Goal: Task Accomplishment & Management: Manage account settings

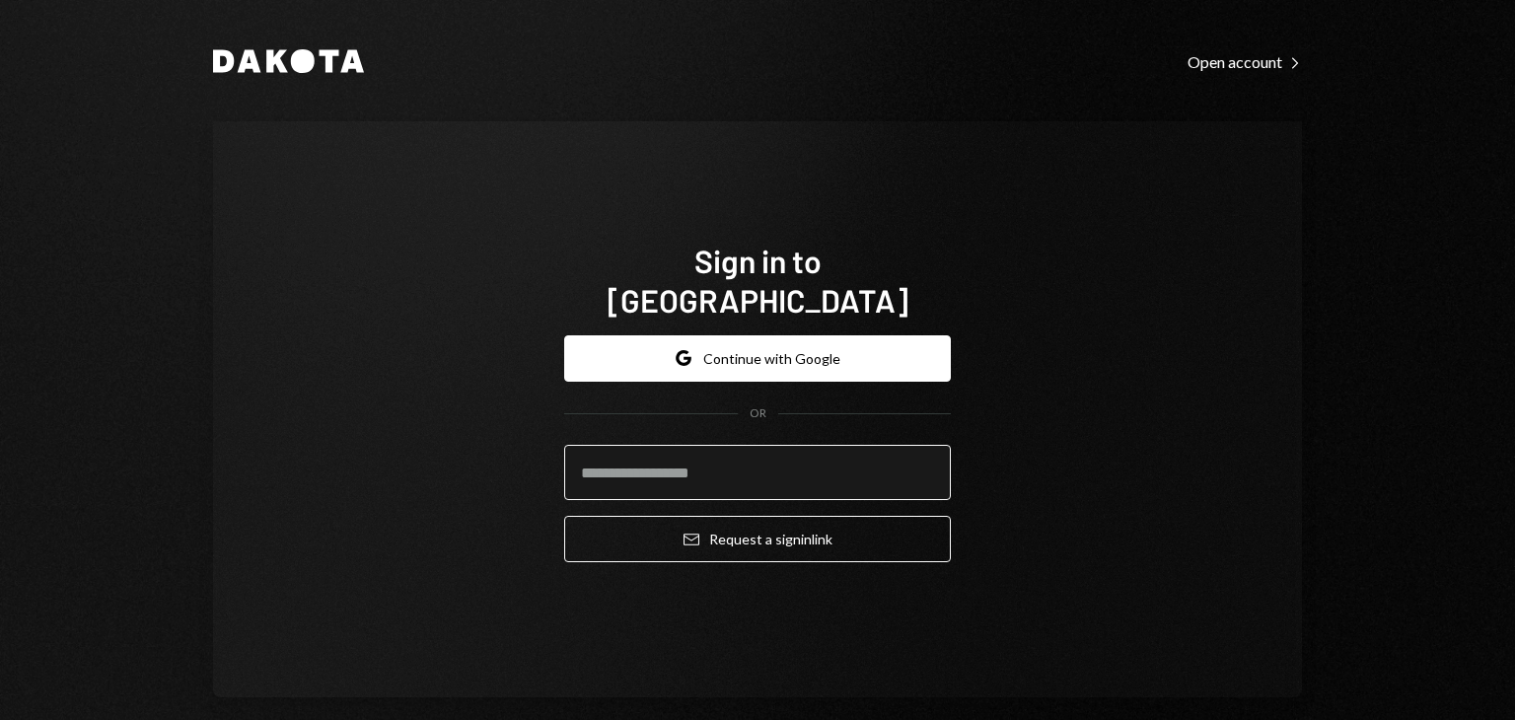
type input "**********"
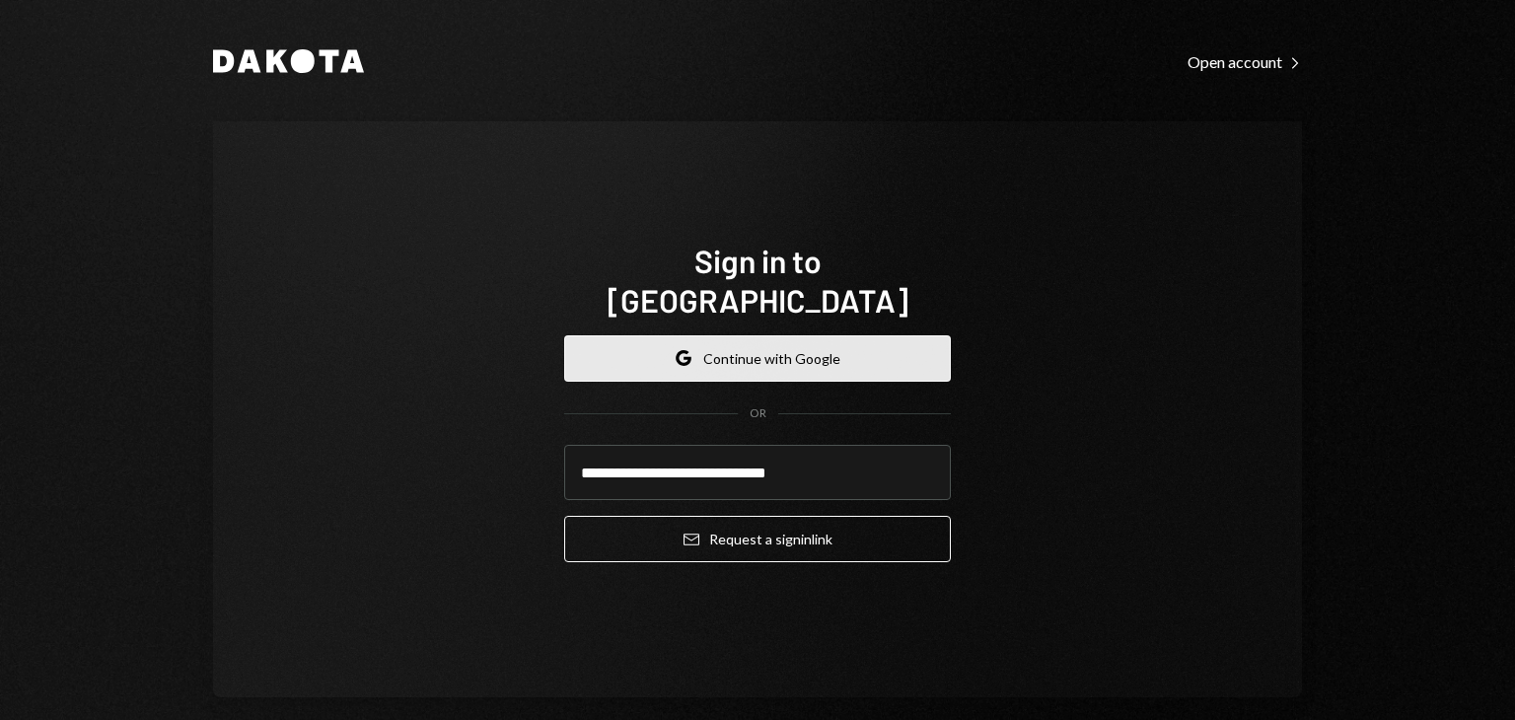
click at [746, 335] on button "Google Continue with Google" at bounding box center [757, 358] width 387 height 46
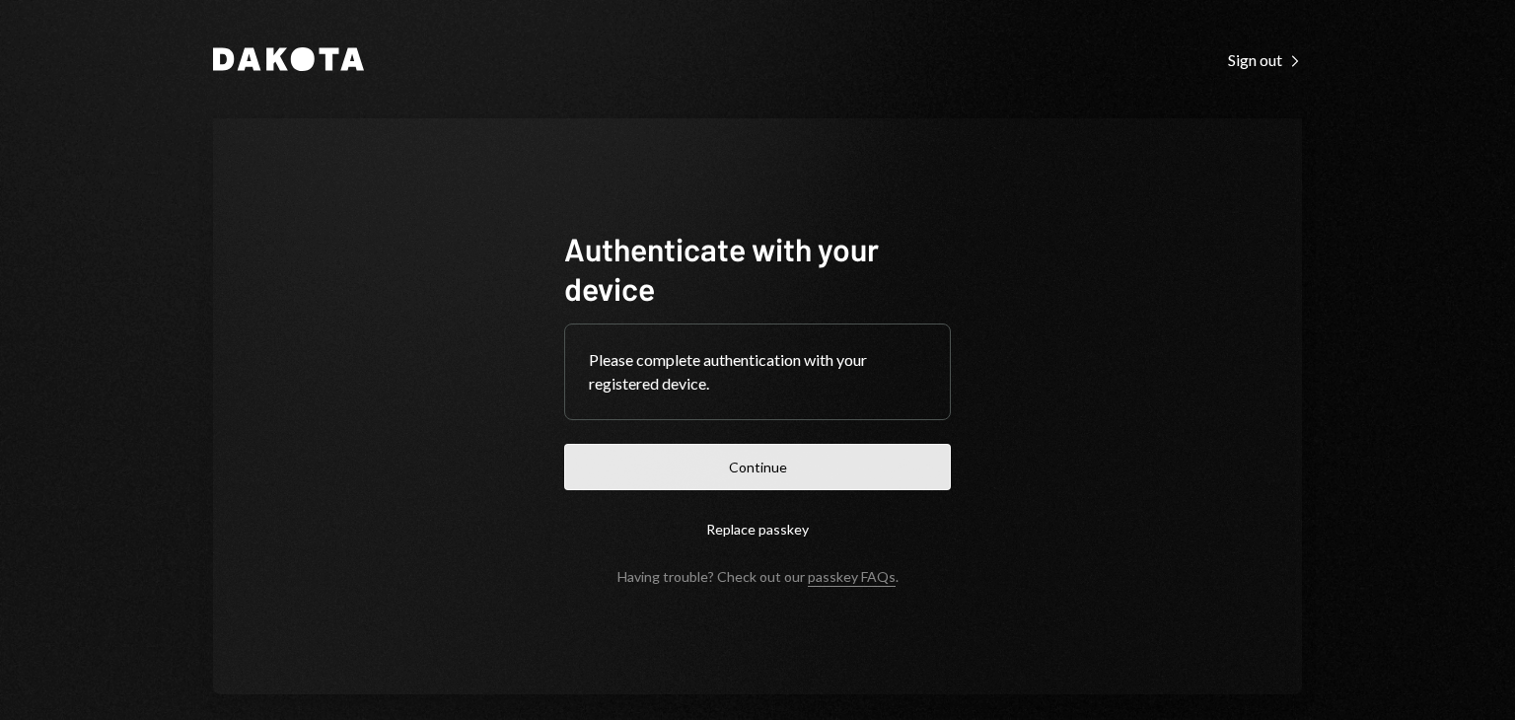
click at [772, 459] on button "Continue" at bounding box center [757, 467] width 387 height 46
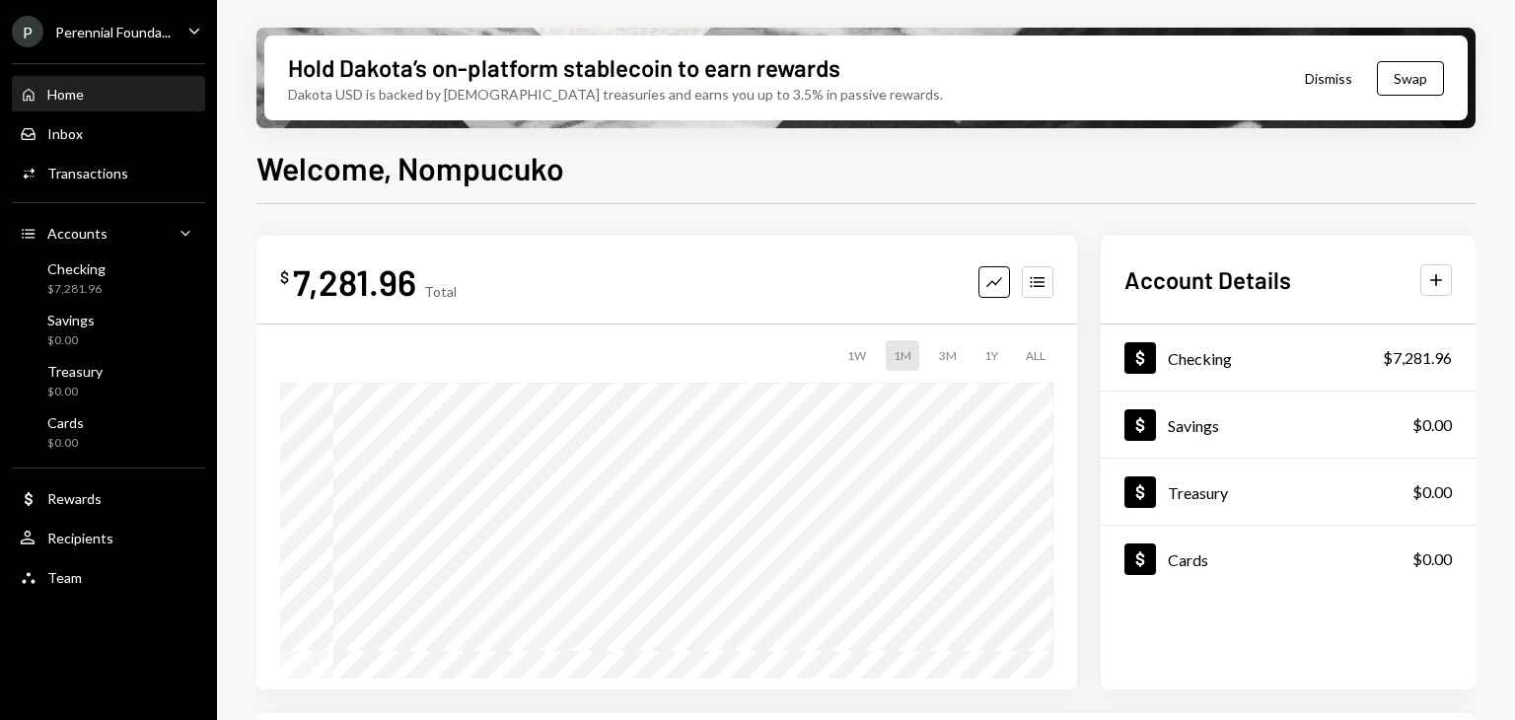
click at [195, 26] on icon "Caret Down" at bounding box center [194, 31] width 22 height 22
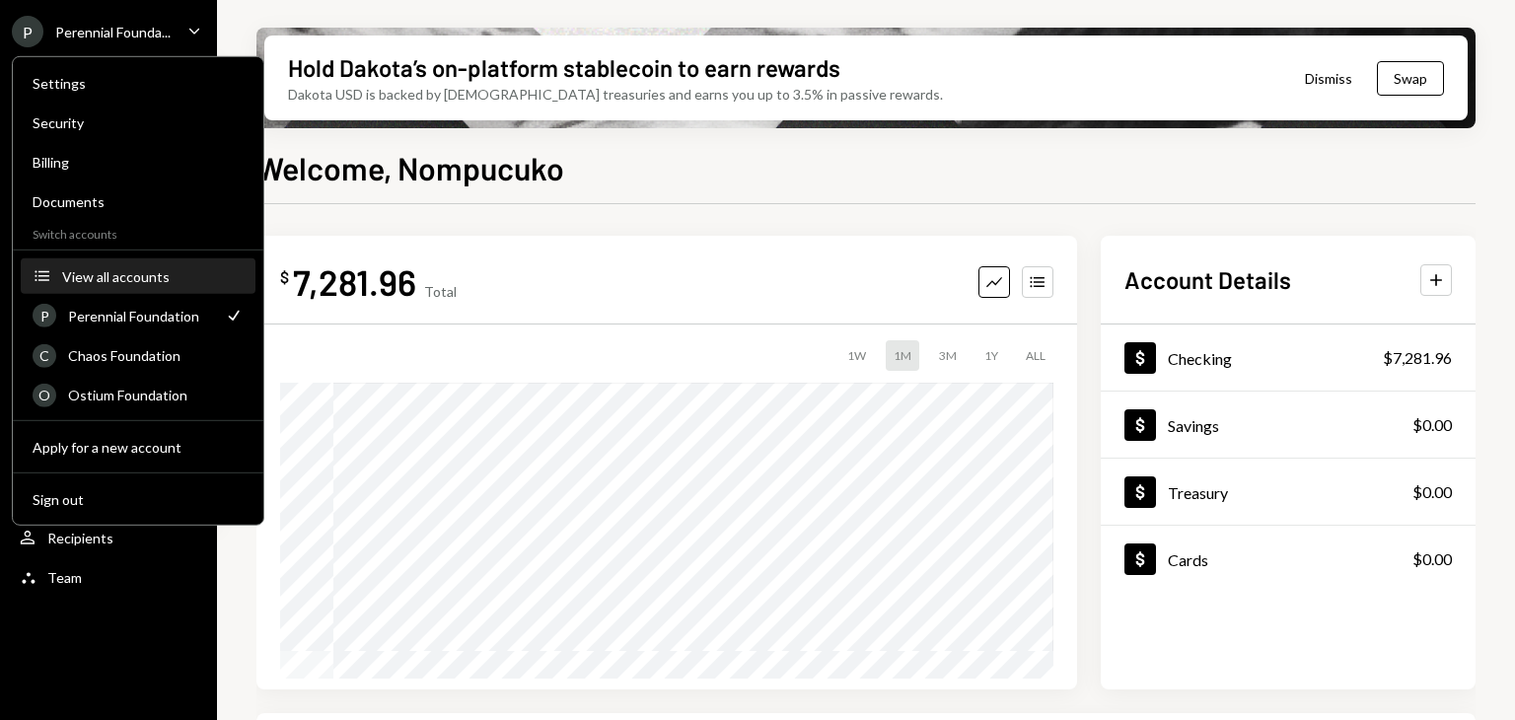
click at [87, 278] on div "View all accounts" at bounding box center [153, 275] width 182 height 17
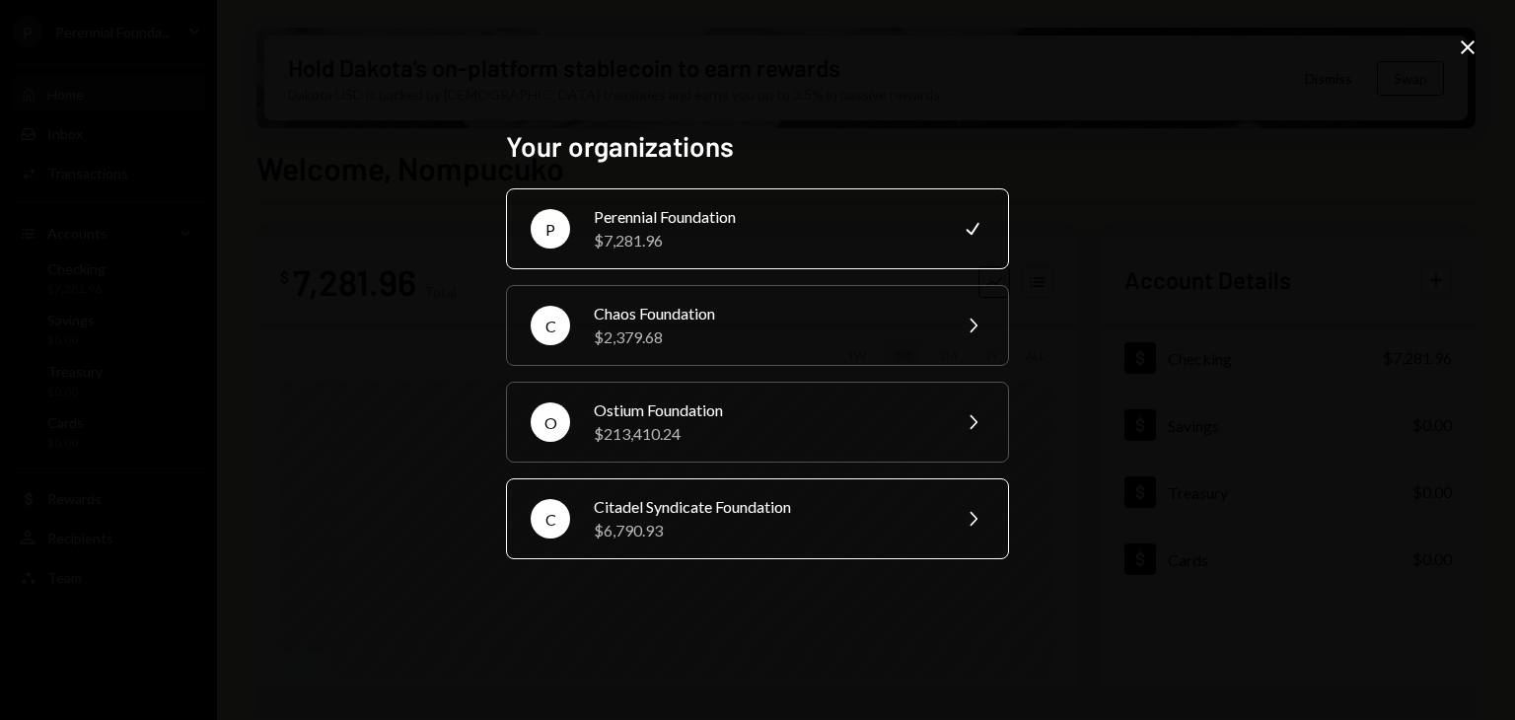
click at [691, 523] on div "$6,790.93" at bounding box center [765, 531] width 343 height 24
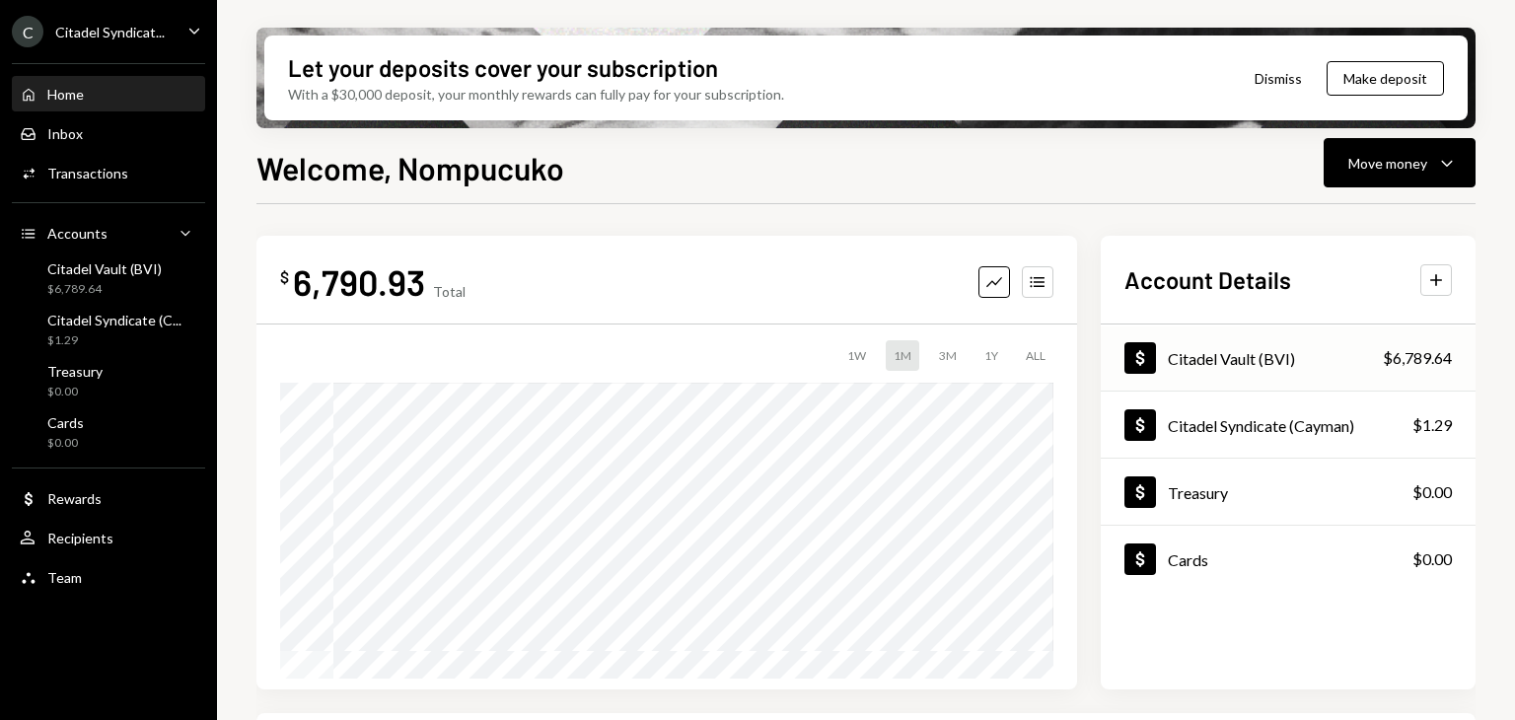
click at [1281, 349] on div "Citadel Vault (BVI)" at bounding box center [1231, 358] width 127 height 19
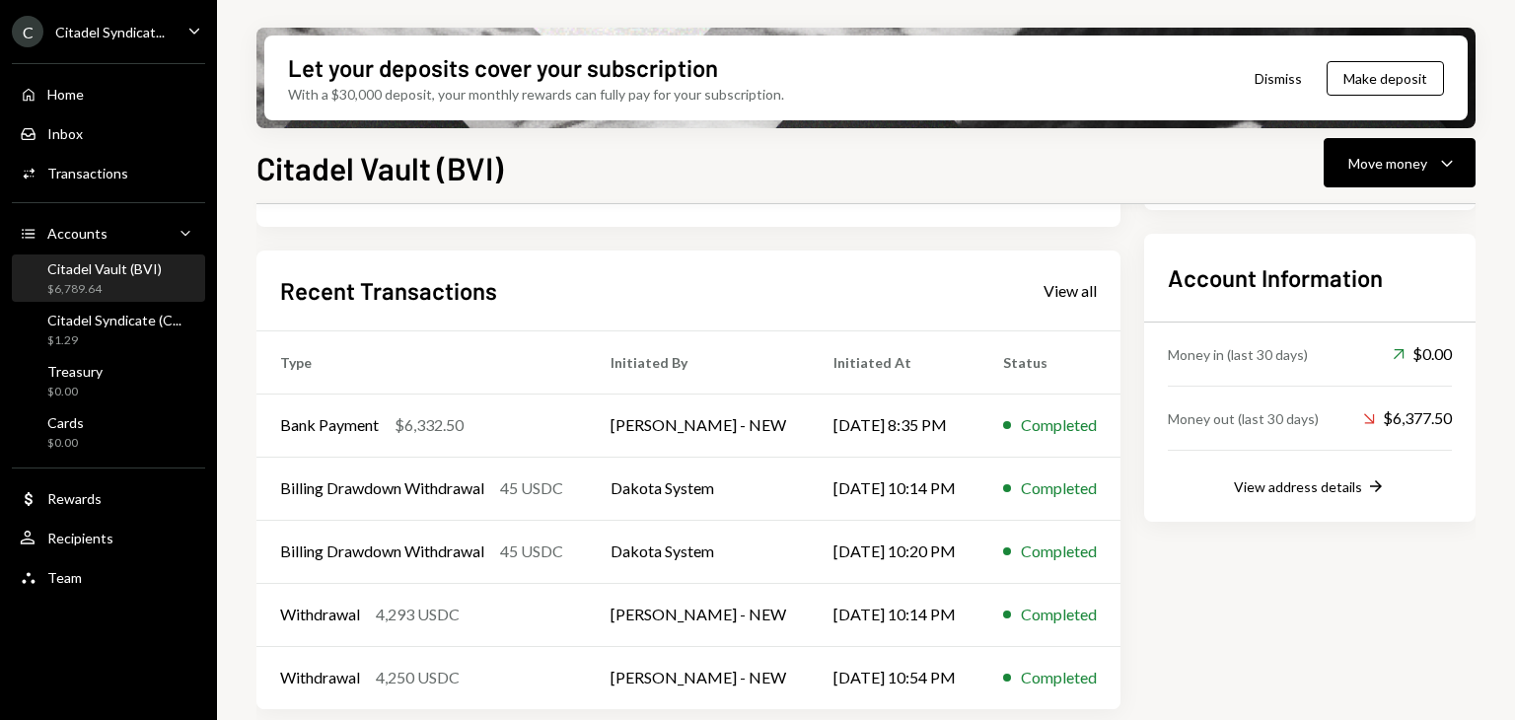
scroll to position [434, 0]
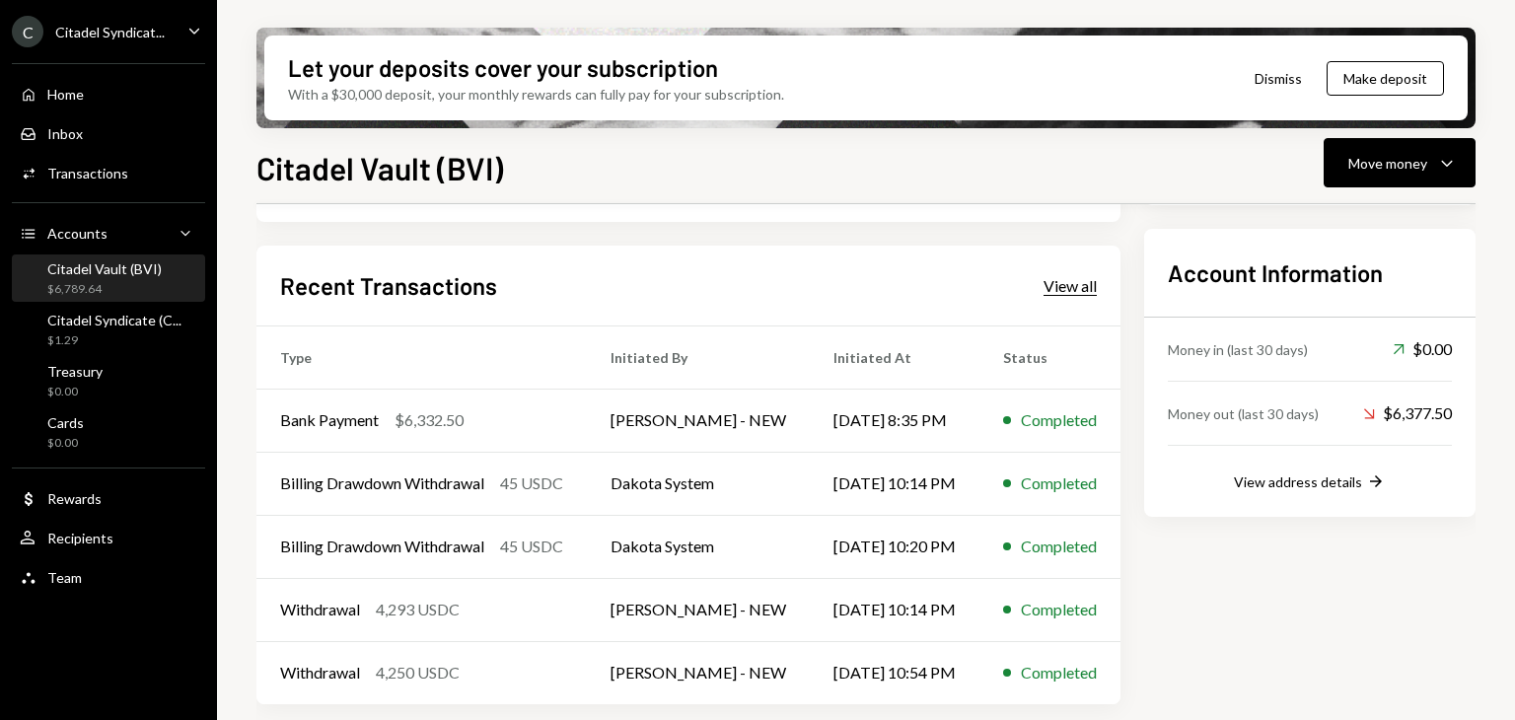
click at [1055, 285] on div "View all" at bounding box center [1070, 286] width 53 height 20
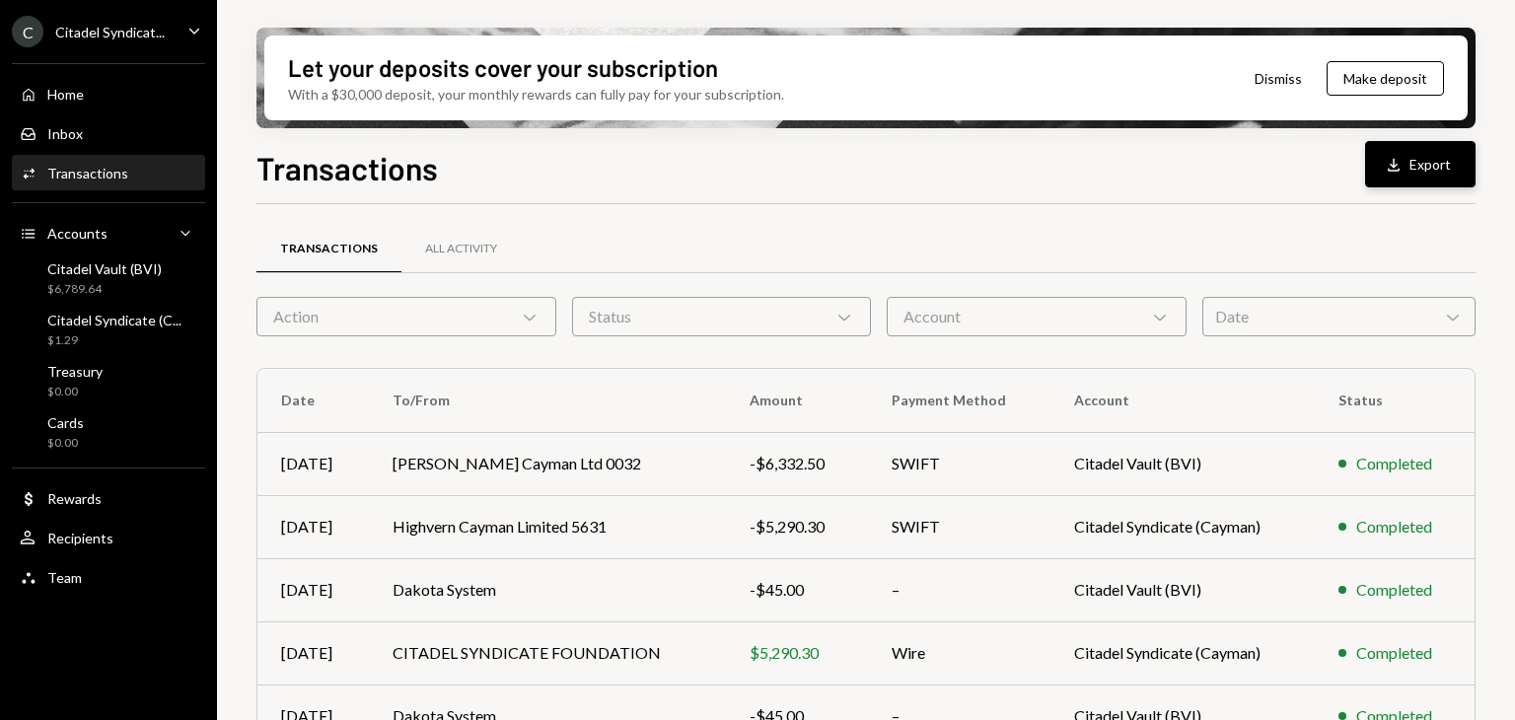
click at [1451, 164] on button "Download Export" at bounding box center [1420, 164] width 110 height 46
